Goal: Task Accomplishment & Management: Complete application form

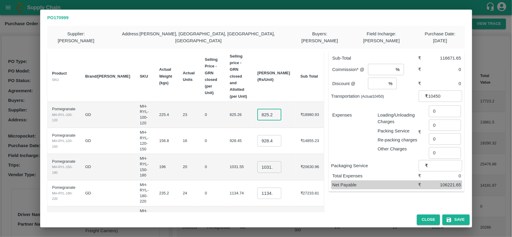
click at [275, 109] on input "825.258" at bounding box center [269, 114] width 24 height 11
type input "800"
type input "900"
type input "1000"
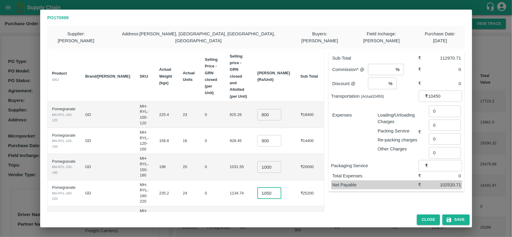
type input "1050"
type input "1150"
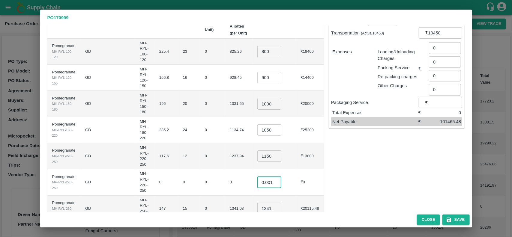
type input "0.001"
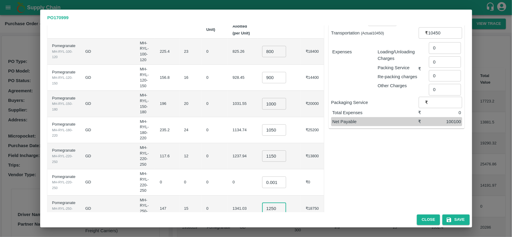
type input "1250"
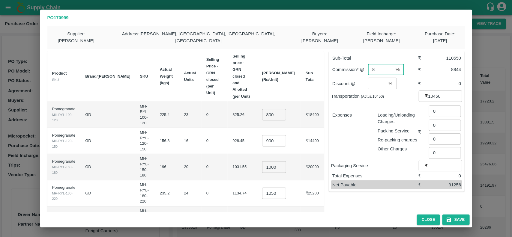
type input "8"
type input "2"
type input "440"
click at [349, 138] on div "Expenses" at bounding box center [350, 129] width 45 height 45
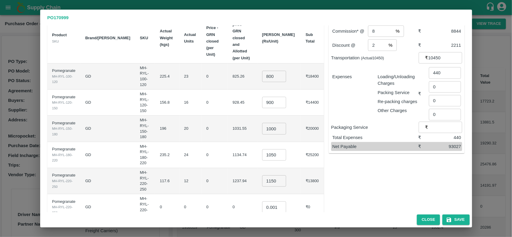
scroll to position [63, 0]
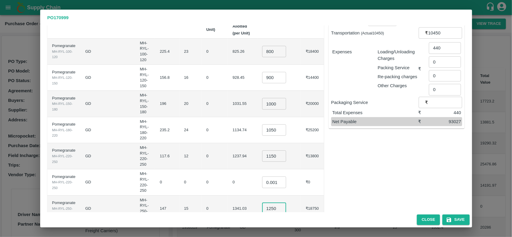
click at [282, 203] on input "1250" at bounding box center [274, 208] width 24 height 11
type input "1270"
click at [381, 182] on div "Sub-Total ₹ 110850 Commission* @ 8 % ​ ₹ 8868 Discount @ 2 % ​ ₹ 2217 Transport…" at bounding box center [394, 107] width 141 height 249
click at [455, 220] on button "Save" at bounding box center [456, 220] width 27 height 11
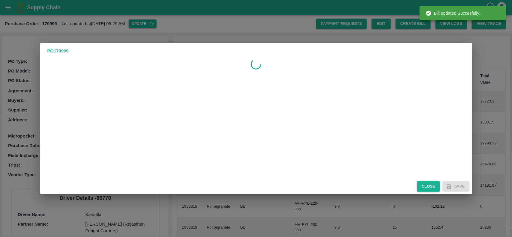
scroll to position [0, 0]
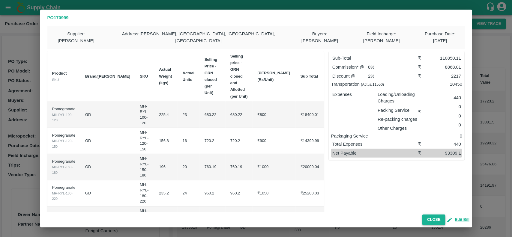
click at [440, 221] on button "Close" at bounding box center [433, 220] width 23 height 11
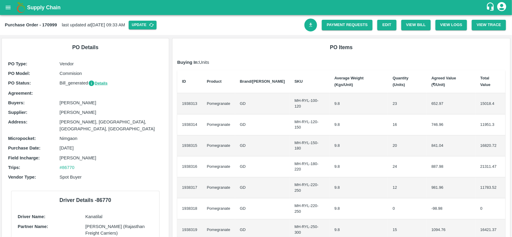
click at [311, 29] on link "Download Bill" at bounding box center [311, 25] width 13 height 13
click at [338, 25] on link "Payment Requests" at bounding box center [347, 25] width 51 height 11
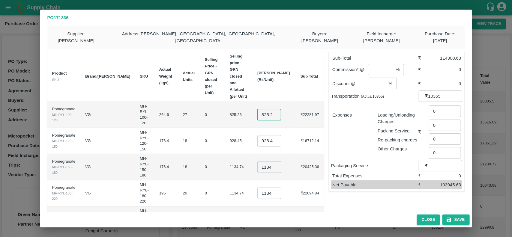
click at [278, 109] on input "825.258" at bounding box center [269, 114] width 24 height 11
type input "800"
type input "900"
type input "1000"
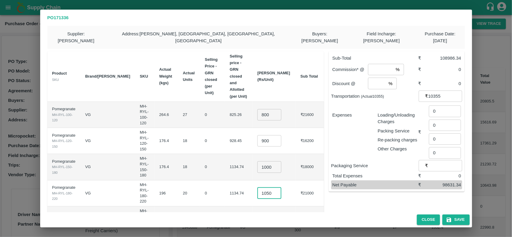
type input "1050"
type input "1150"
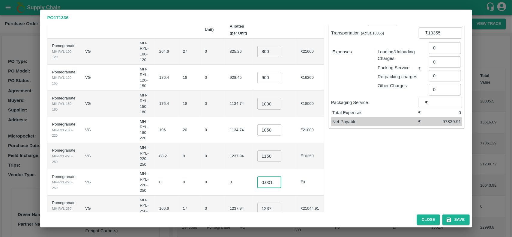
type input "0.001"
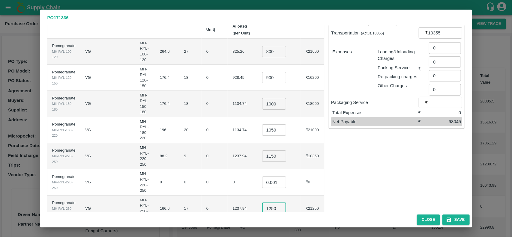
type input "1250"
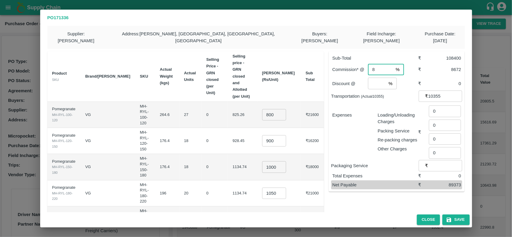
type input "8"
type input "2"
type input "436"
click at [342, 201] on div "Sub-Total ₹ 108400 Commission* @ 8 % ​ ₹ 8672 Discount @ 2 % ​ ₹ 2168 Transport…" at bounding box center [394, 171] width 141 height 249
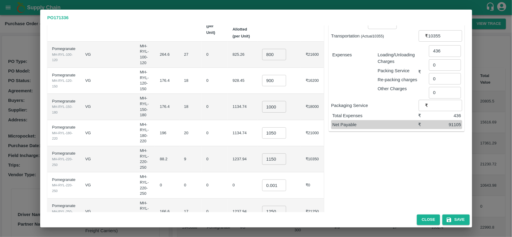
scroll to position [61, 0]
click at [282, 206] on input "1250" at bounding box center [274, 211] width 24 height 11
type input "1273"
click at [376, 187] on div "Sub-Total ₹ 108791 Commission* @ 8 % ​ ₹ 8703.28 Discount @ 2 % ​ ₹ 2175.82 Tra…" at bounding box center [394, 110] width 141 height 249
click at [458, 219] on button "Save" at bounding box center [456, 220] width 27 height 11
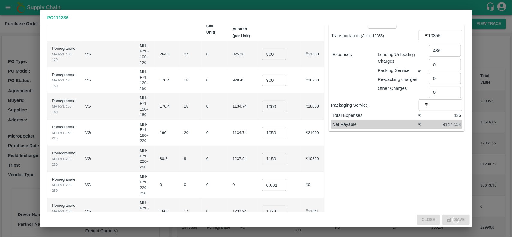
scroll to position [0, 0]
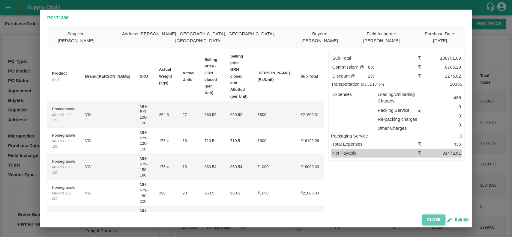
click at [440, 219] on button "Close" at bounding box center [433, 220] width 23 height 11
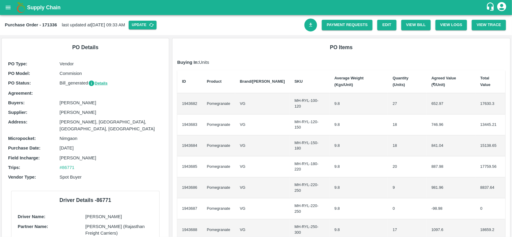
click at [312, 25] on icon "Download Bill" at bounding box center [311, 25] width 6 height 6
click at [347, 29] on link "Payment Requests" at bounding box center [347, 25] width 51 height 11
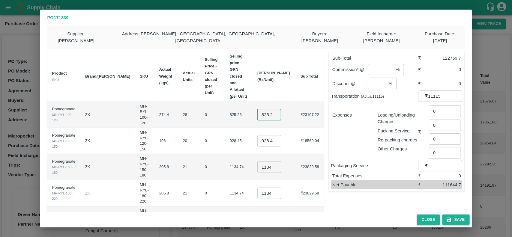
click at [275, 109] on input "825.2579999999998" at bounding box center [269, 114] width 24 height 11
type input "800"
type input "900"
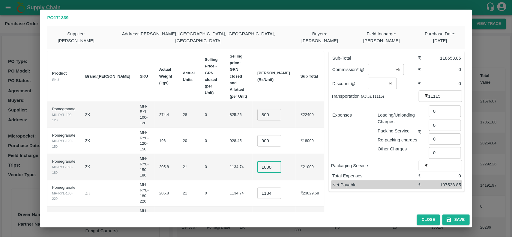
type input "1000"
type input "1050"
type input "1150"
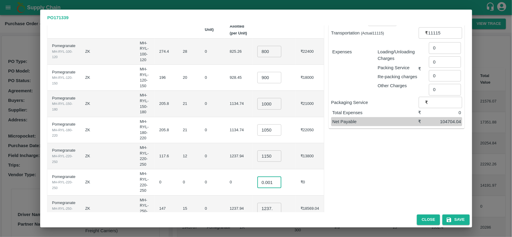
type input "0.001"
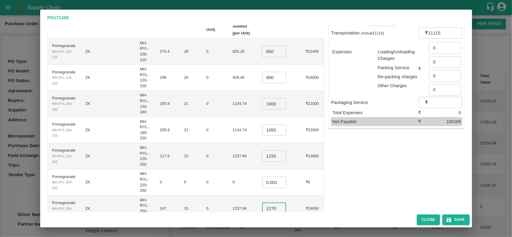
type input "1270"
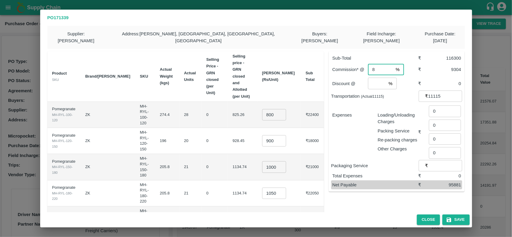
type input "8"
type input "2"
type input "468"
click at [385, 164] on div "Packaging Service ₹ ​" at bounding box center [396, 165] width 131 height 11
click at [458, 220] on button "Save" at bounding box center [456, 220] width 27 height 11
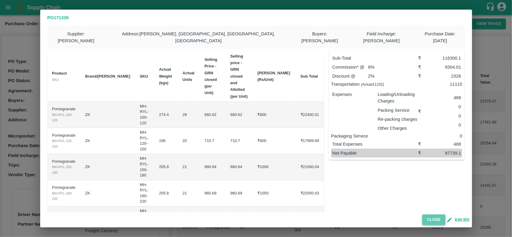
click at [434, 218] on button "Close" at bounding box center [433, 220] width 23 height 11
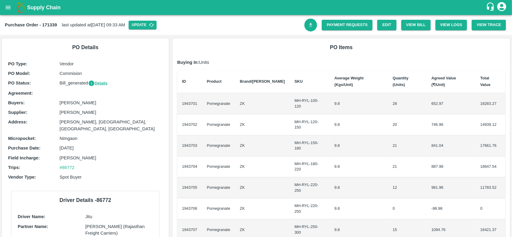
click at [310, 26] on icon "Download Bill" at bounding box center [310, 25] width 3 height 4
click at [345, 28] on link "Payment Requests" at bounding box center [347, 25] width 51 height 11
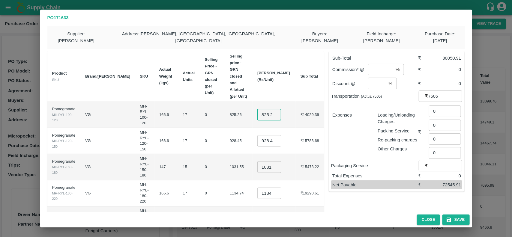
click at [278, 109] on input "825.2579999999998" at bounding box center [269, 114] width 24 height 11
type input "700"
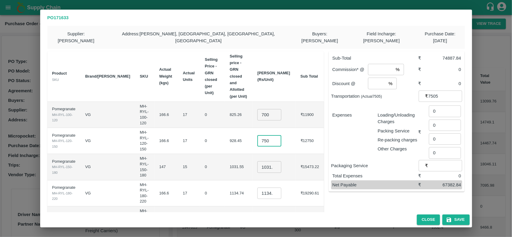
type input "750"
type input "900"
type input "1050"
type input "1250"
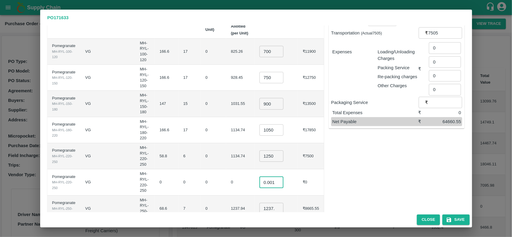
type input "0.001"
type input "1250"
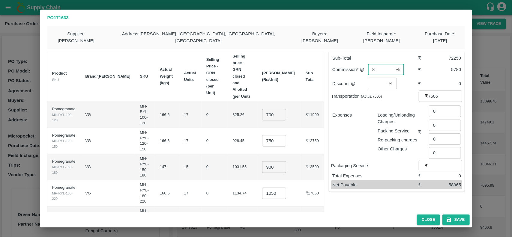
type input "8"
type input "2"
type input "316"
click at [397, 201] on div "Sub-Total ₹ 72250 Commission* @ 8 % ​ ₹ 5780 Discount @ 2 % ​ ₹ 1445 Transporta…" at bounding box center [394, 171] width 141 height 249
click at [458, 218] on button "Save" at bounding box center [456, 220] width 27 height 11
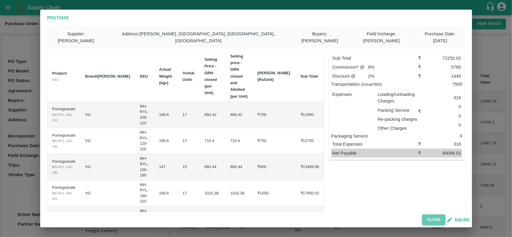
click at [435, 218] on button "Close" at bounding box center [433, 220] width 23 height 11
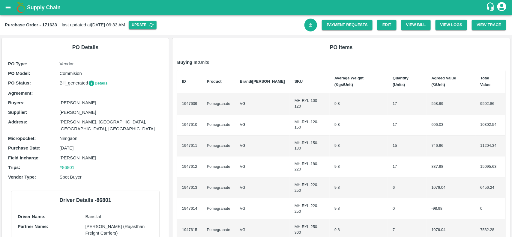
click at [315, 26] on link "Download Bill" at bounding box center [311, 25] width 13 height 13
click at [332, 26] on link "Payment Requests" at bounding box center [347, 25] width 51 height 11
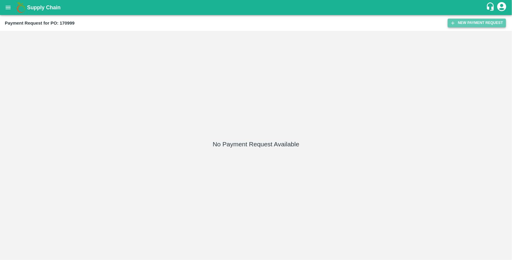
click at [464, 22] on button "New Payment Request" at bounding box center [477, 23] width 58 height 9
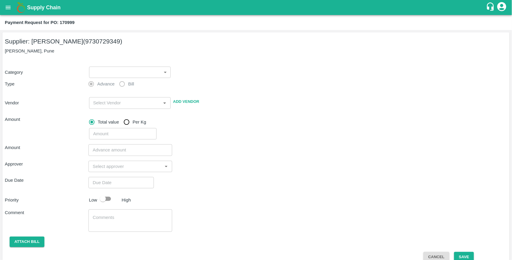
click at [101, 70] on body "Supply Chain Payment Request for PO: 170999 Supplier: [PERSON_NAME] (9730729349…" at bounding box center [256, 130] width 512 height 260
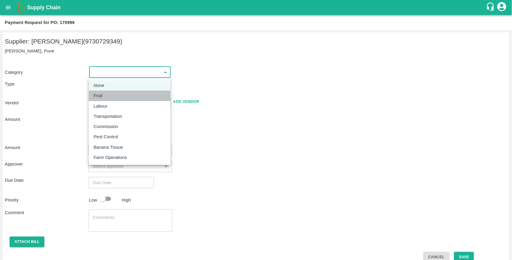
click at [104, 98] on div "Fruit" at bounding box center [100, 95] width 12 height 7
type input "1"
type input "[PERSON_NAME] - 9730729349(Supplier)"
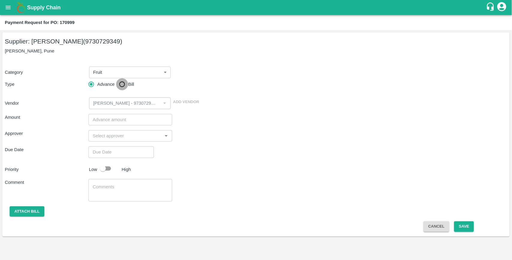
click at [120, 84] on input "Bill" at bounding box center [122, 84] width 12 height 12
radio input "true"
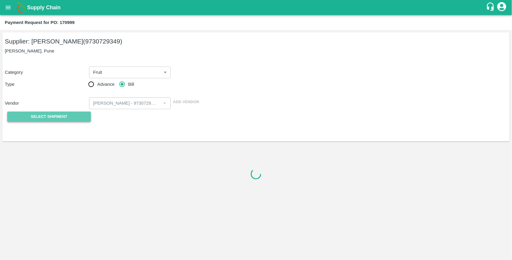
click at [63, 118] on span "Select Shipment" at bounding box center [49, 116] width 37 height 7
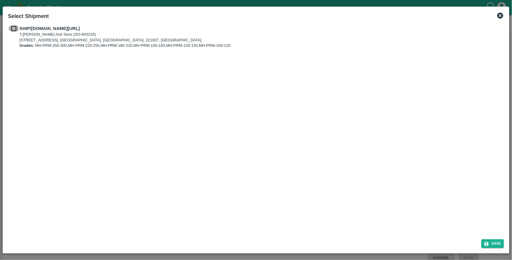
click at [14, 26] on input "checkbox" at bounding box center [13, 28] width 11 height 7
checkbox input "true"
click at [494, 245] on button "Save" at bounding box center [493, 243] width 23 height 9
type input "22/08/2025"
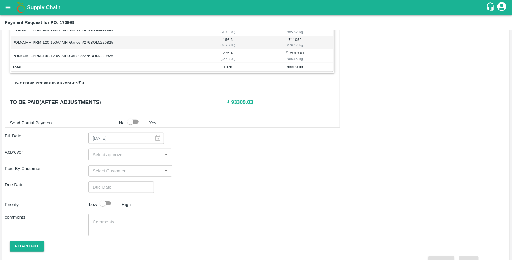
scroll to position [161, 0]
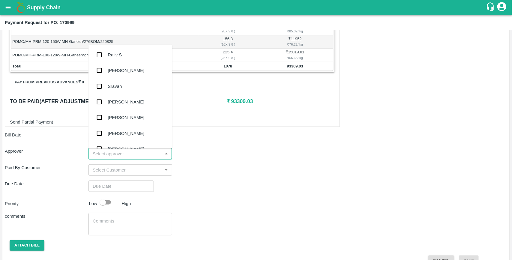
click at [111, 155] on input "input" at bounding box center [125, 154] width 70 height 8
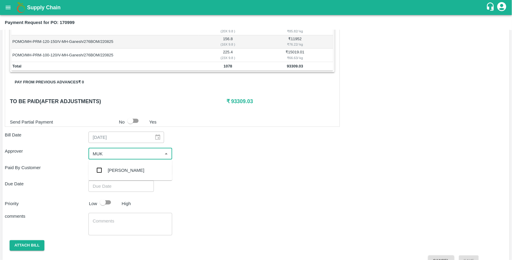
type input "MUKU"
click at [99, 171] on input "checkbox" at bounding box center [99, 170] width 12 height 12
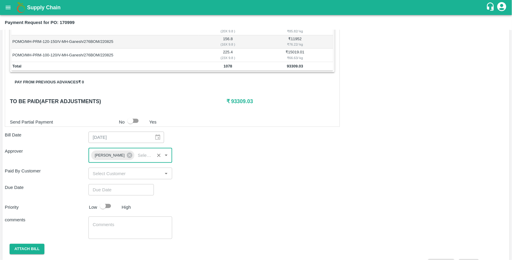
type input "DD/MM/YYYY hh:mm aa"
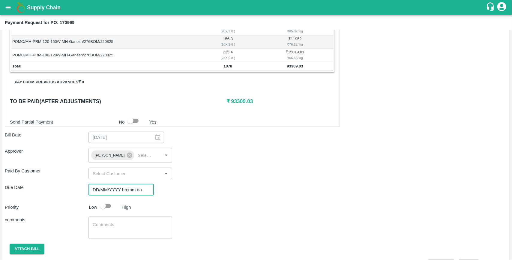
click at [101, 192] on input "DD/MM/YYYY hh:mm aa" at bounding box center [119, 189] width 61 height 11
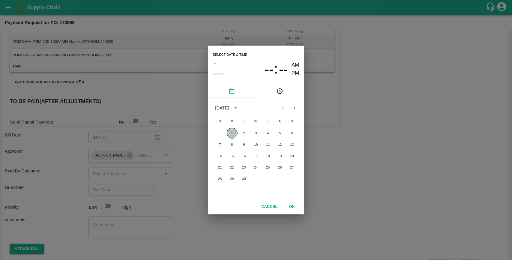
click at [233, 134] on button "1" at bounding box center [232, 133] width 11 height 11
type input "[DATE] 12:00 AM"
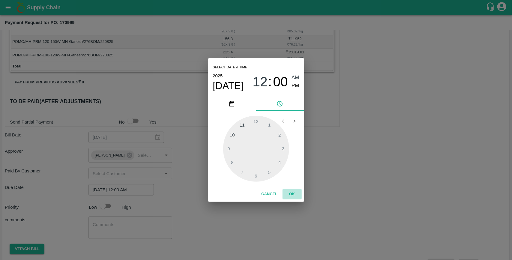
click at [293, 194] on button "OK" at bounding box center [292, 194] width 19 height 11
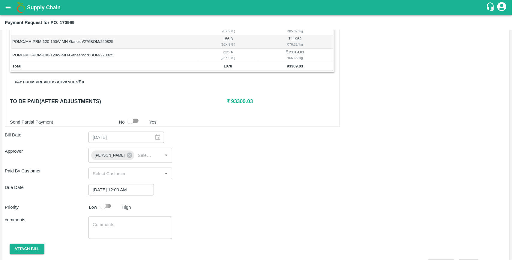
click at [110, 206] on input "checkbox" at bounding box center [103, 205] width 34 height 11
checkbox input "true"
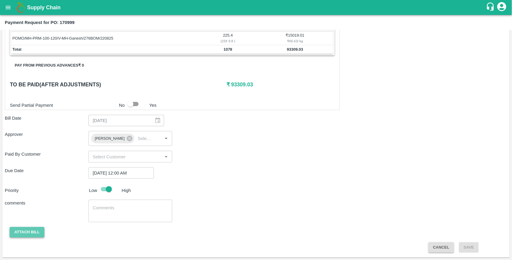
click at [31, 236] on button "Attach bill" at bounding box center [27, 232] width 35 height 11
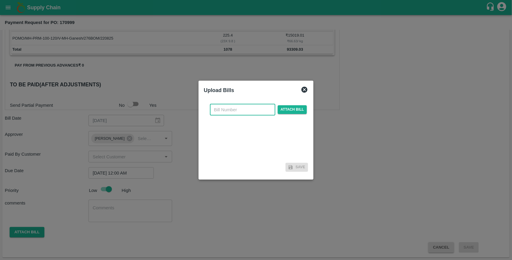
click at [227, 113] on input "text" at bounding box center [242, 109] width 65 height 11
type input "170999"
click at [293, 109] on span "Attach bill" at bounding box center [292, 109] width 29 height 9
click at [0, 0] on input "Attach bill" at bounding box center [0, 0] width 0 height 0
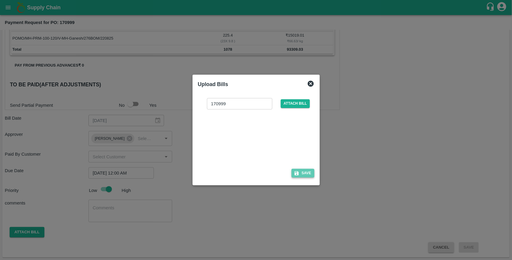
click at [302, 173] on button "Save" at bounding box center [303, 173] width 23 height 9
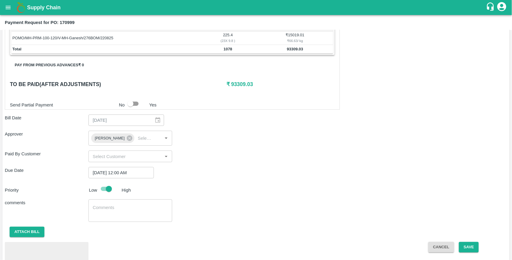
scroll to position [210, 0]
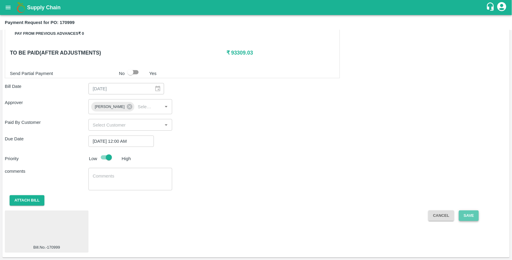
click at [471, 218] on button "Save" at bounding box center [469, 216] width 20 height 11
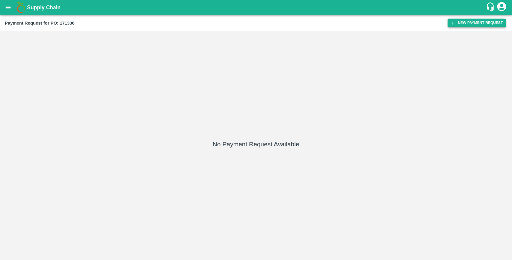
click at [464, 25] on button "New Payment Request" at bounding box center [477, 23] width 58 height 9
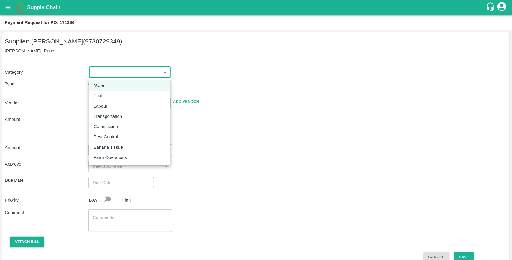
click at [101, 75] on body "Supply Chain Payment Request for PO: 171336 Supplier: [PERSON_NAME] (9730729349…" at bounding box center [256, 130] width 512 height 260
click at [101, 95] on p "Fruit" at bounding box center [98, 95] width 9 height 7
type input "1"
type input "[PERSON_NAME] - 9730729349(Supplier)"
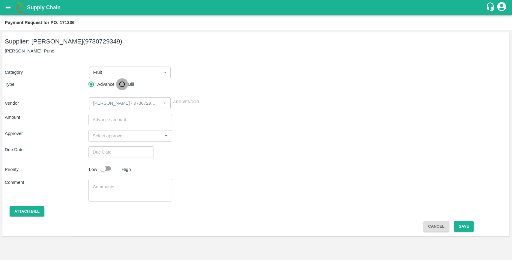
click at [123, 85] on input "Bill" at bounding box center [122, 84] width 12 height 12
radio input "true"
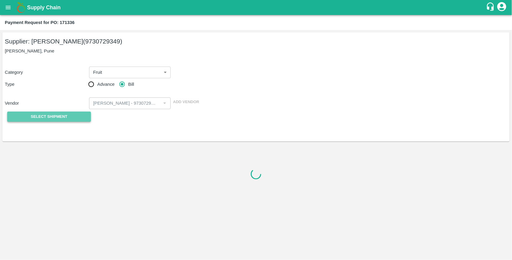
click at [76, 116] on button "Select Shipment" at bounding box center [49, 117] width 84 height 11
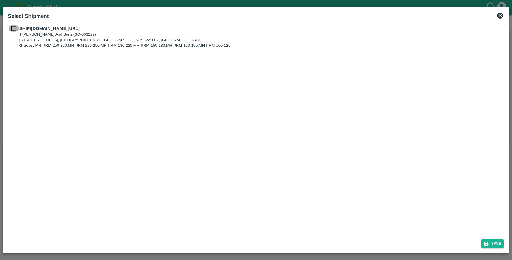
click at [14, 31] on input "checkbox" at bounding box center [13, 28] width 11 height 7
checkbox input "true"
click at [497, 242] on button "Save" at bounding box center [493, 243] width 23 height 9
type input "[DATE]"
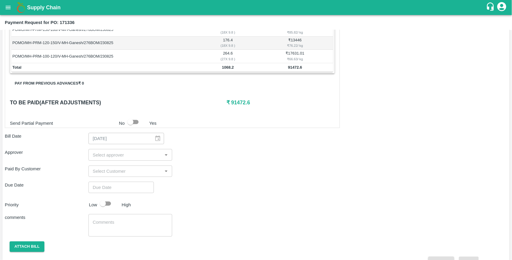
scroll to position [161, 0]
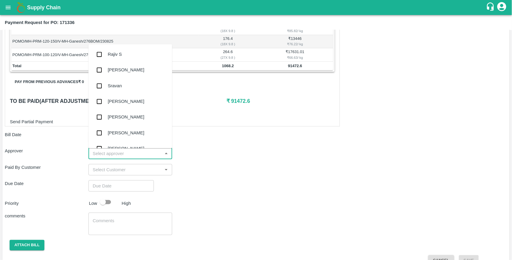
click at [108, 154] on input "input" at bounding box center [125, 153] width 70 height 8
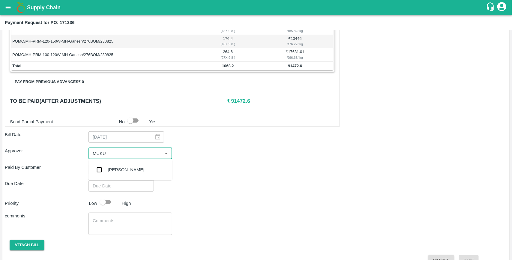
type input "MUKUL"
click at [102, 167] on input "checkbox" at bounding box center [99, 170] width 12 height 12
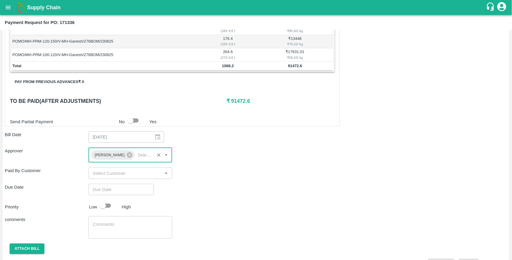
type input "DD/MM/YYYY hh:mm aa"
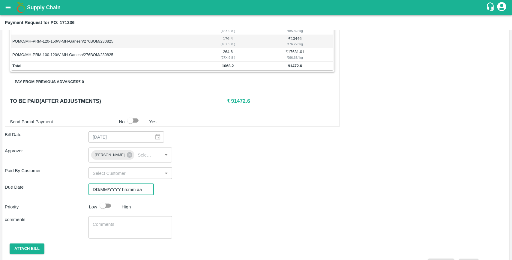
click at [104, 194] on input "DD/MM/YYYY hh:mm aa" at bounding box center [119, 189] width 61 height 11
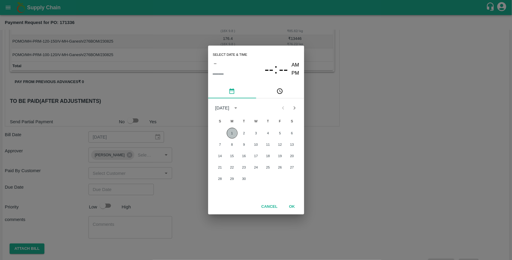
click at [233, 137] on button "1" at bounding box center [232, 133] width 11 height 11
type input "[DATE] 12:00 AM"
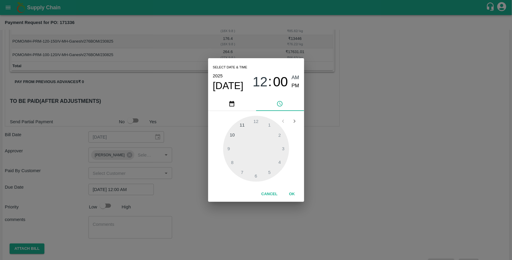
click at [292, 191] on button "OK" at bounding box center [292, 194] width 19 height 11
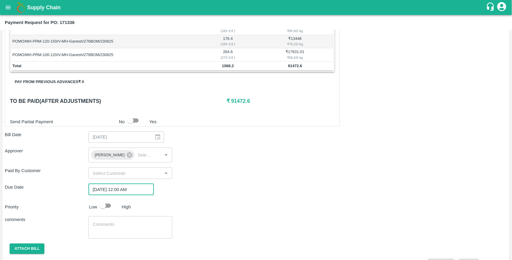
click at [109, 206] on input "checkbox" at bounding box center [103, 205] width 34 height 11
checkbox input "true"
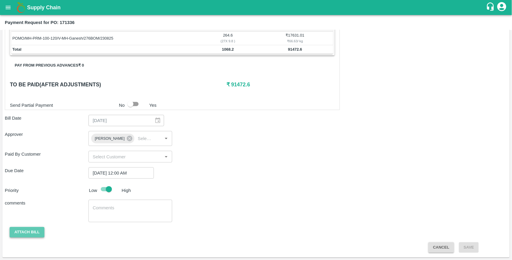
click at [26, 233] on button "Attach bill" at bounding box center [27, 232] width 35 height 11
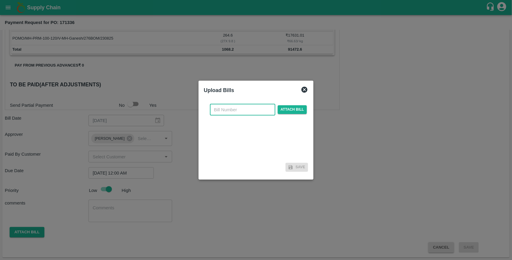
click at [221, 113] on input "text" at bounding box center [242, 109] width 65 height 11
type input "171336"
click at [296, 109] on span "Attach bill" at bounding box center [292, 109] width 29 height 9
click at [0, 0] on input "Attach bill" at bounding box center [0, 0] width 0 height 0
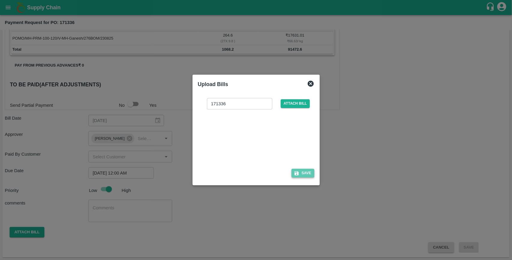
click at [311, 173] on button "Save" at bounding box center [303, 173] width 23 height 9
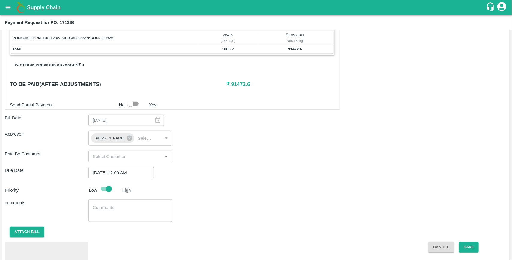
scroll to position [210, 0]
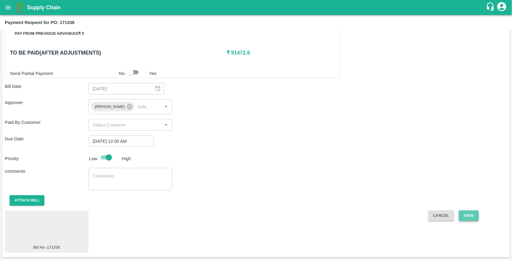
click at [464, 214] on button "Save" at bounding box center [469, 216] width 20 height 11
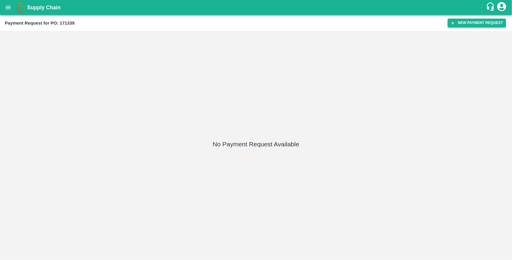
click at [457, 20] on button "New Payment Request" at bounding box center [477, 23] width 58 height 9
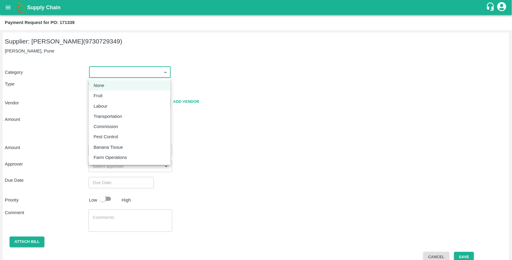
click at [98, 68] on body "Supply Chain Payment Request for PO: 171339 Supplier: [PERSON_NAME] (9730729349…" at bounding box center [256, 130] width 512 height 260
click at [103, 94] on div "Fruit" at bounding box center [100, 95] width 12 height 7
type input "1"
type input "[PERSON_NAME] - 9730729349(Supplier)"
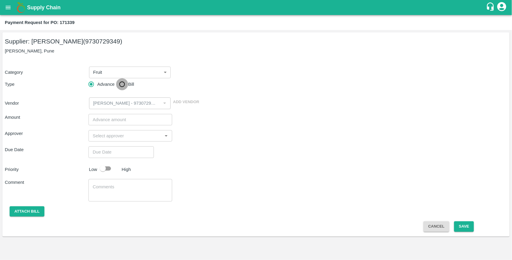
click at [122, 83] on input "Bill" at bounding box center [122, 84] width 12 height 12
radio input "true"
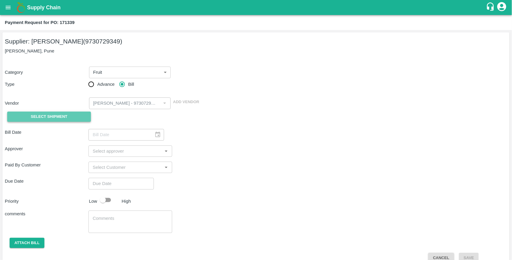
click at [70, 118] on button "Select Shipment" at bounding box center [49, 117] width 84 height 11
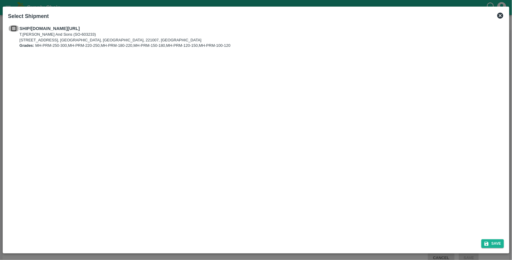
click at [14, 27] on input "checkbox" at bounding box center [13, 28] width 11 height 7
checkbox input "true"
click at [493, 242] on button "Save" at bounding box center [493, 243] width 23 height 9
type input "24/08/2025"
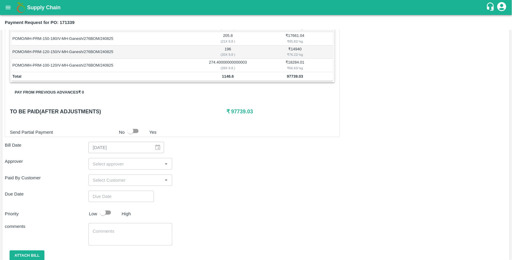
scroll to position [175, 0]
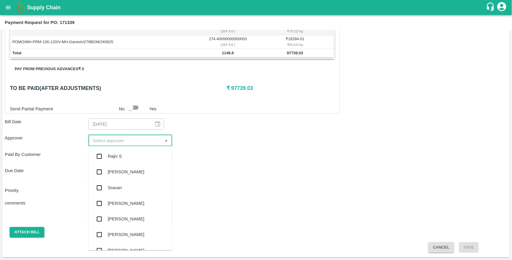
click at [113, 140] on input "input" at bounding box center [125, 141] width 70 height 8
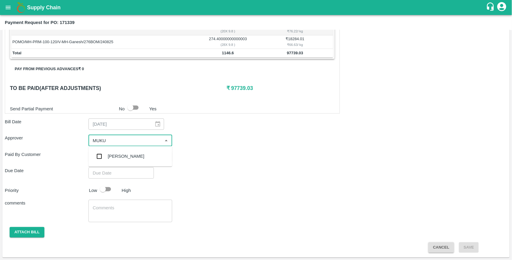
type input "MUKUL"
click at [99, 156] on input "checkbox" at bounding box center [99, 157] width 12 height 12
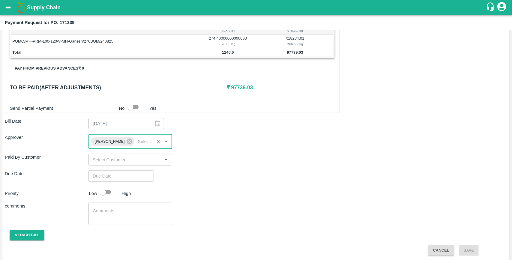
type input "DD/MM/YYYY hh:mm aa"
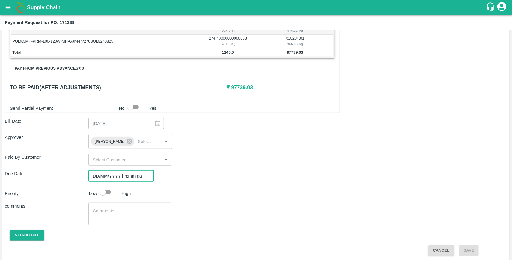
click at [112, 176] on input "DD/MM/YYYY hh:mm aa" at bounding box center [119, 175] width 61 height 11
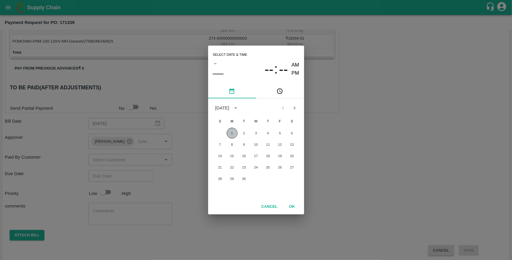
click at [232, 133] on button "1" at bounding box center [232, 133] width 11 height 11
type input "[DATE] 12:00 AM"
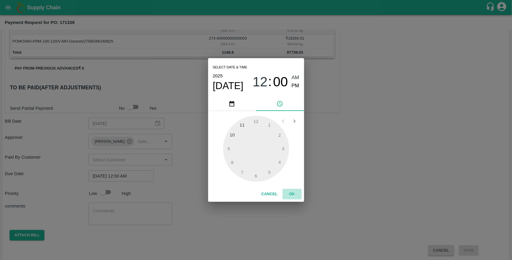
click at [295, 195] on button "OK" at bounding box center [292, 194] width 19 height 11
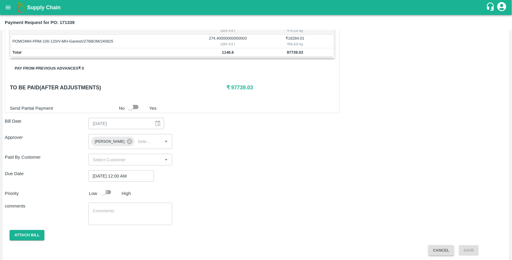
click at [107, 193] on input "checkbox" at bounding box center [103, 192] width 34 height 11
checkbox input "true"
click at [22, 235] on button "Attach bill" at bounding box center [27, 235] width 35 height 11
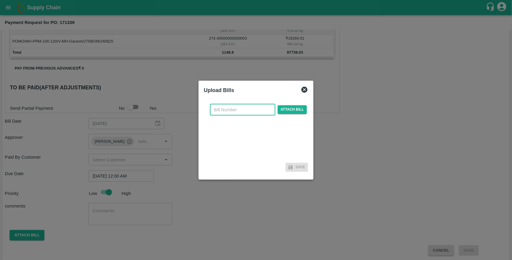
click at [222, 110] on input "text" at bounding box center [242, 109] width 65 height 11
type input "171339"
click at [300, 107] on span "Attach bill" at bounding box center [292, 109] width 29 height 9
click at [0, 0] on input "Attach bill" at bounding box center [0, 0] width 0 height 0
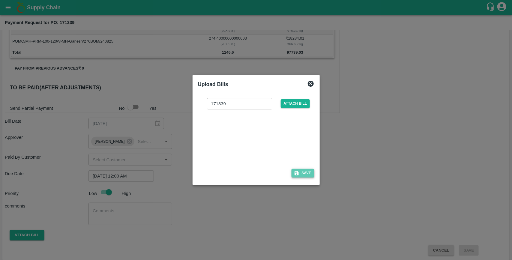
click at [308, 175] on button "Save" at bounding box center [303, 173] width 23 height 9
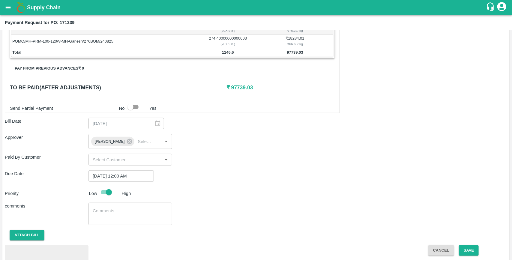
scroll to position [210, 0]
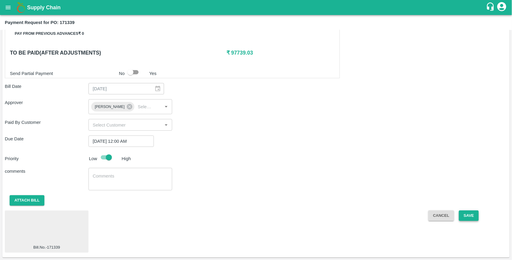
click at [467, 213] on button "Save" at bounding box center [469, 216] width 20 height 11
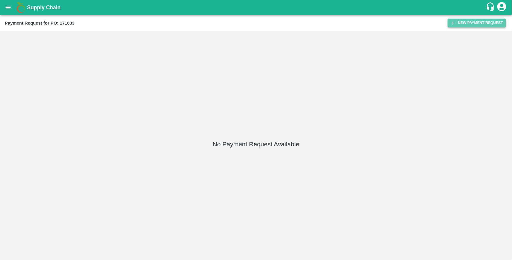
click at [464, 23] on button "New Payment Request" at bounding box center [477, 23] width 58 height 9
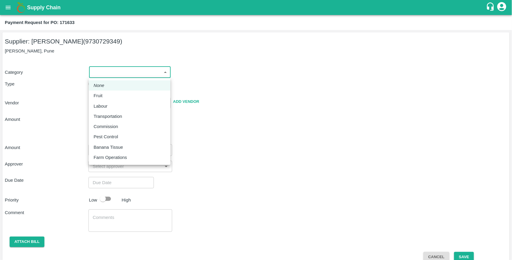
click at [137, 72] on body "Supply Chain Payment Request for PO: 171633 Supplier: [PERSON_NAME] (9730729349…" at bounding box center [256, 130] width 512 height 260
click at [112, 95] on div "Fruit" at bounding box center [130, 95] width 72 height 7
type input "1"
type input "[PERSON_NAME] - 9730729349(Supplier)"
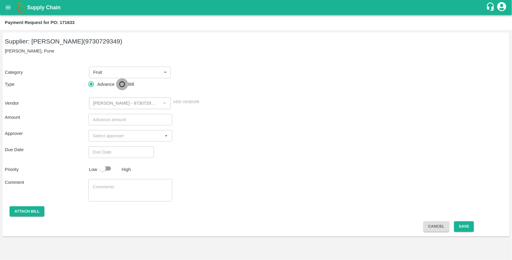
click at [122, 86] on input "Bill" at bounding box center [122, 84] width 12 height 12
radio input "true"
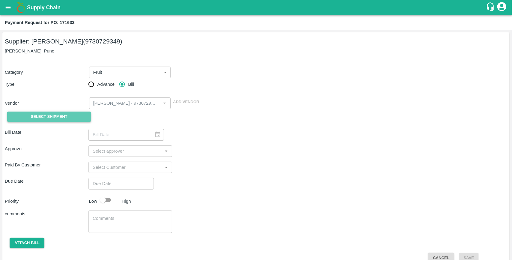
click at [74, 117] on button "Select Shipment" at bounding box center [49, 117] width 84 height 11
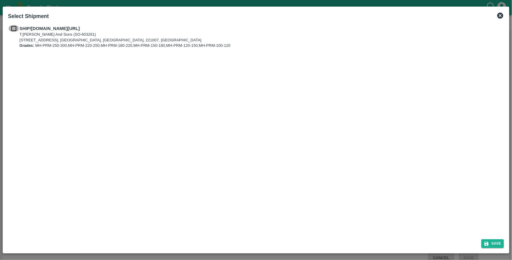
click at [14, 29] on input "checkbox" at bounding box center [13, 28] width 11 height 7
checkbox input "true"
click at [489, 242] on icon "submit" at bounding box center [486, 243] width 5 height 5
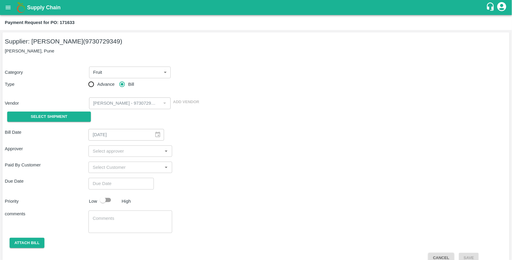
type input "[DATE]"
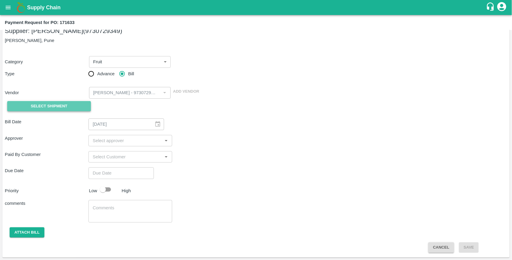
click at [84, 105] on button "Select Shipment" at bounding box center [49, 106] width 84 height 11
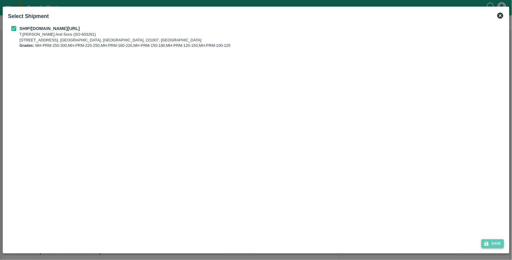
click at [498, 243] on button "Save" at bounding box center [493, 243] width 23 height 9
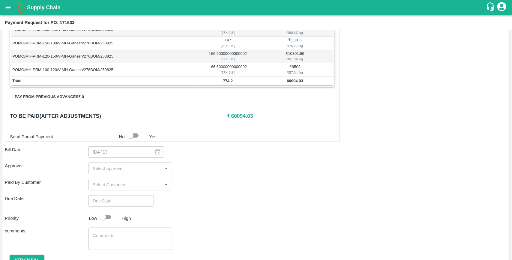
scroll to position [175, 0]
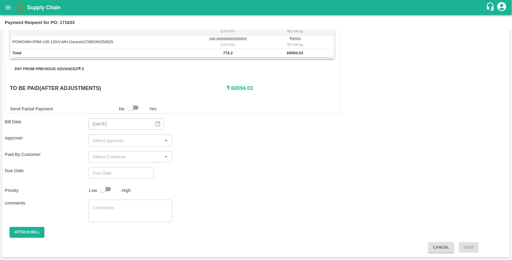
click at [94, 140] on input "input" at bounding box center [125, 141] width 70 height 8
type input "MUKUL"
click at [100, 155] on input "checkbox" at bounding box center [99, 157] width 12 height 12
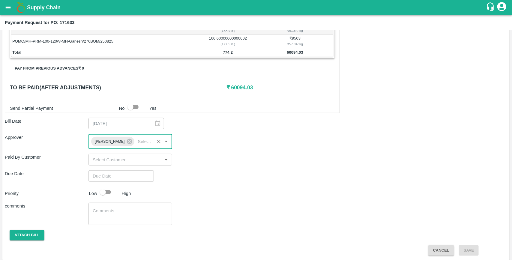
type input "DD/MM/YYYY hh:mm aa"
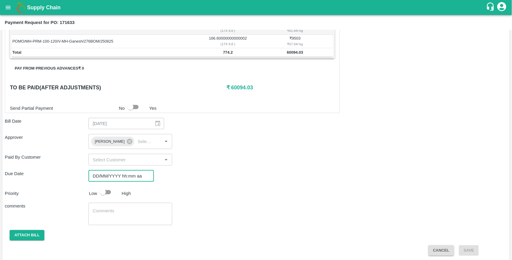
click at [111, 176] on input "DD/MM/YYYY hh:mm aa" at bounding box center [119, 175] width 61 height 11
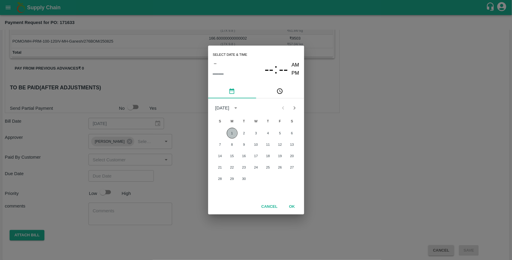
click at [233, 136] on button "1" at bounding box center [232, 133] width 11 height 11
type input "[DATE] 12:00 AM"
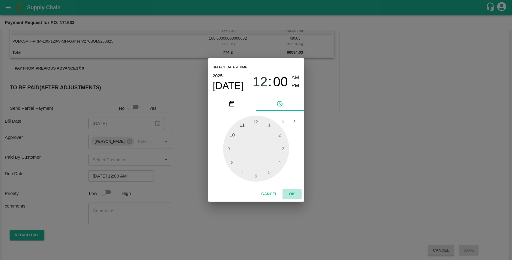
click at [292, 191] on button "OK" at bounding box center [292, 194] width 19 height 11
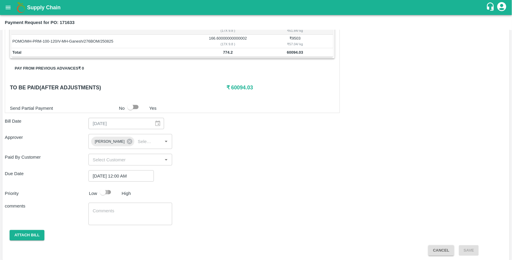
click at [104, 194] on input "checkbox" at bounding box center [103, 192] width 34 height 11
checkbox input "true"
click at [33, 234] on button "Attach bill" at bounding box center [27, 235] width 35 height 11
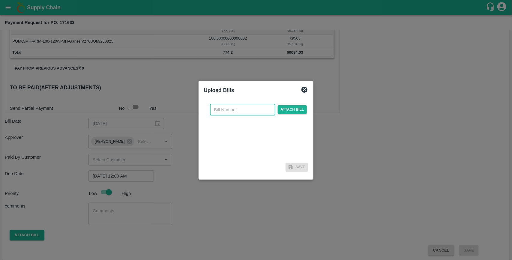
click at [224, 108] on input "text" at bounding box center [242, 109] width 65 height 11
type input "171633"
click at [293, 112] on span "Attach bill" at bounding box center [292, 109] width 29 height 9
click at [0, 0] on input "Attach bill" at bounding box center [0, 0] width 0 height 0
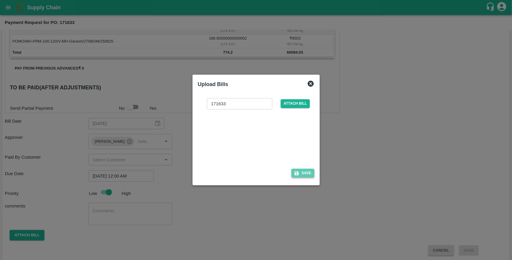
click at [299, 171] on icon "button" at bounding box center [296, 173] width 5 height 5
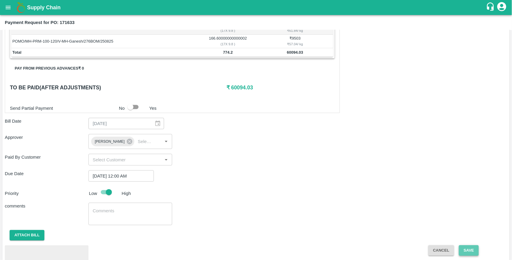
click at [467, 250] on button "Save" at bounding box center [469, 250] width 20 height 11
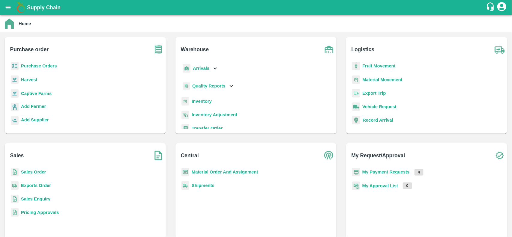
click at [377, 172] on b "My Payment Requests" at bounding box center [385, 172] width 47 height 5
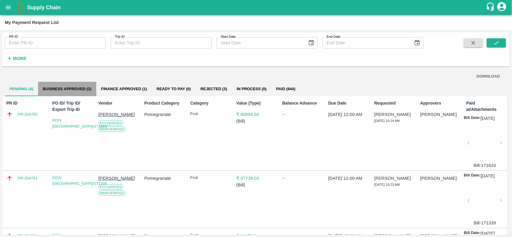
click at [82, 89] on button "Business Approved (2)" at bounding box center [67, 89] width 58 height 14
